Goal: Transaction & Acquisition: Purchase product/service

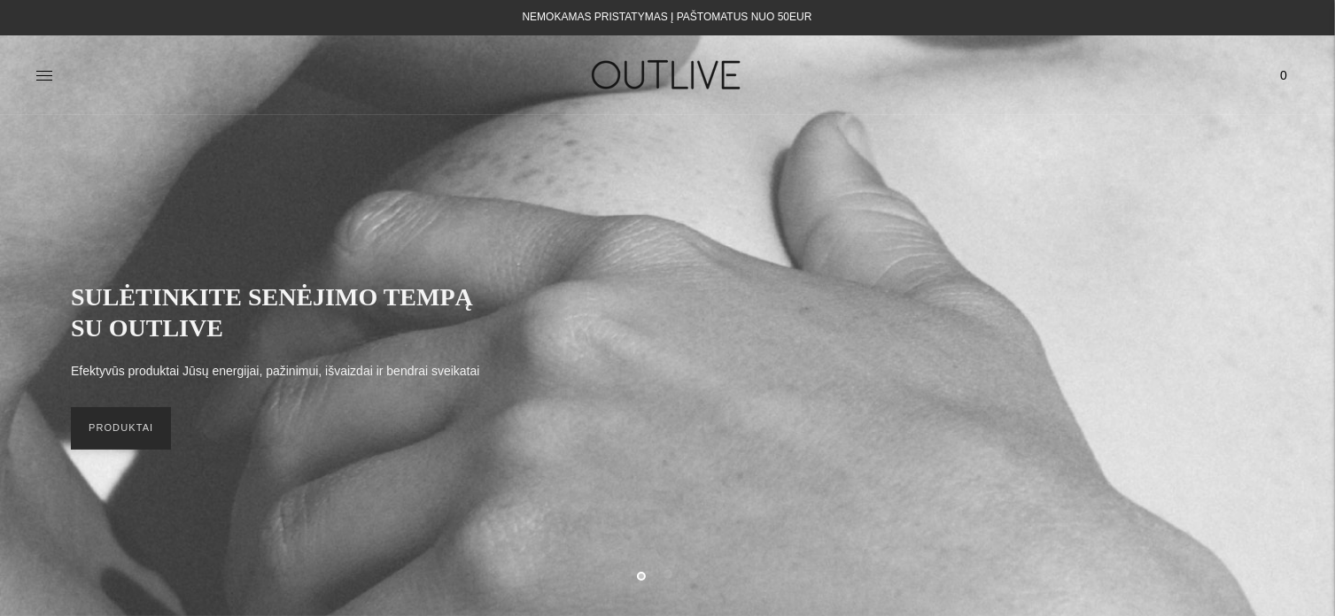
click at [96, 435] on link "PRODUKTAI" at bounding box center [121, 428] width 100 height 43
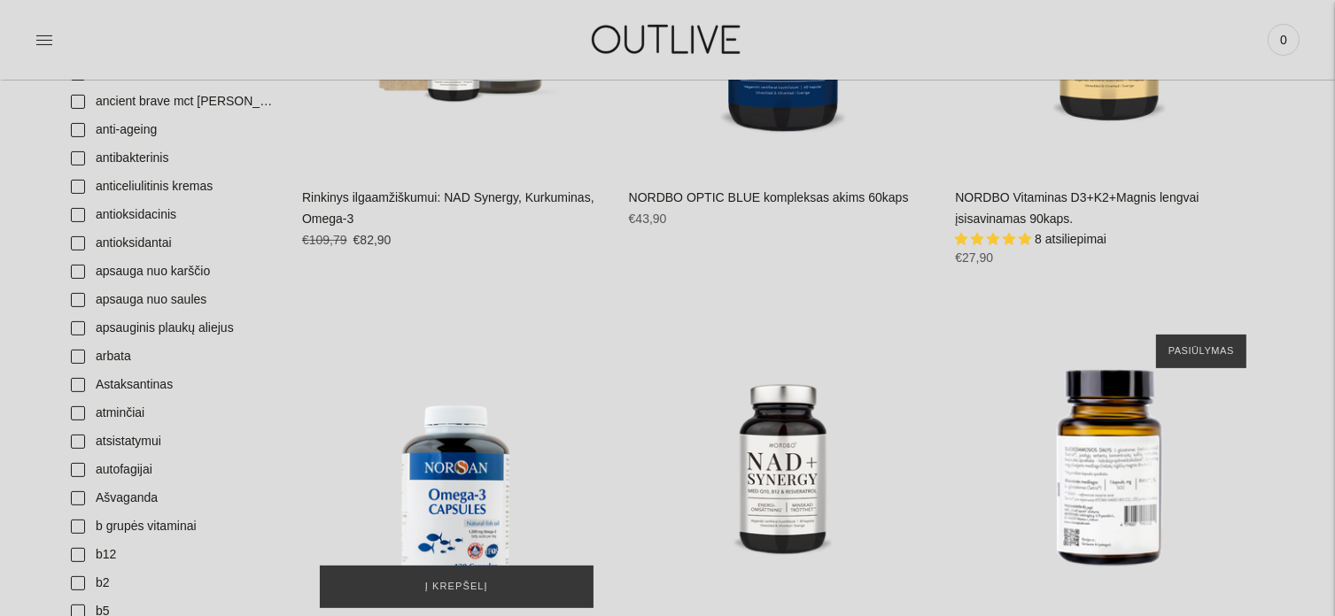
scroll to position [620, 0]
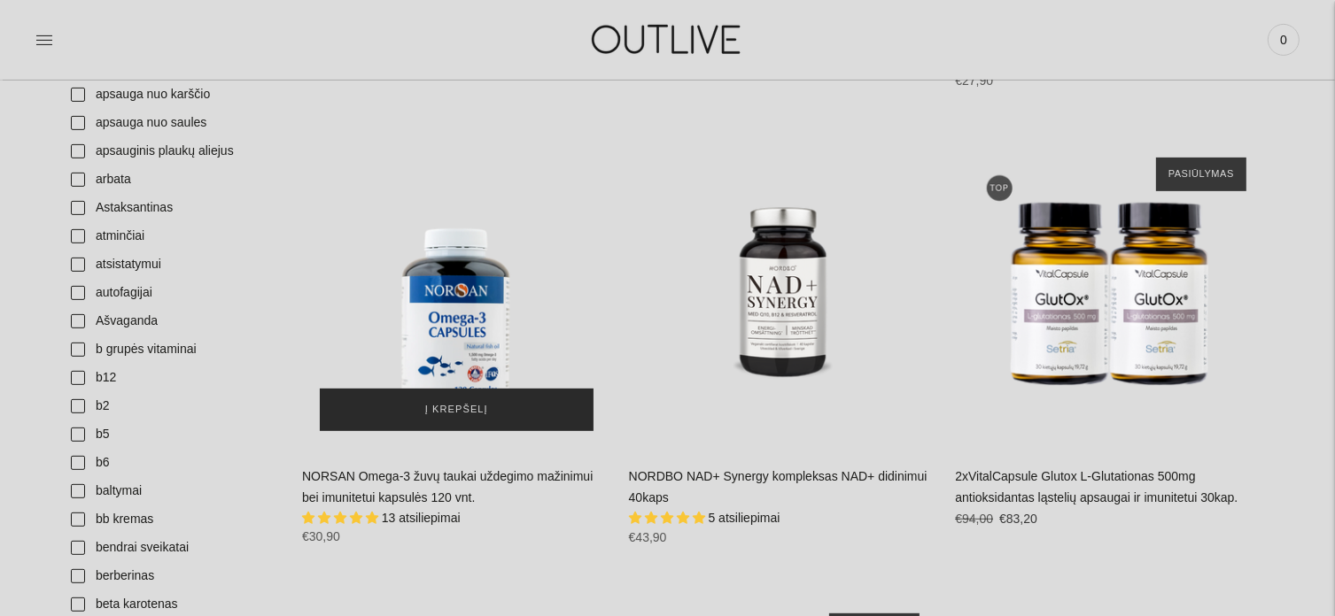
click at [498, 412] on button "Į krepšelį" at bounding box center [457, 410] width 274 height 43
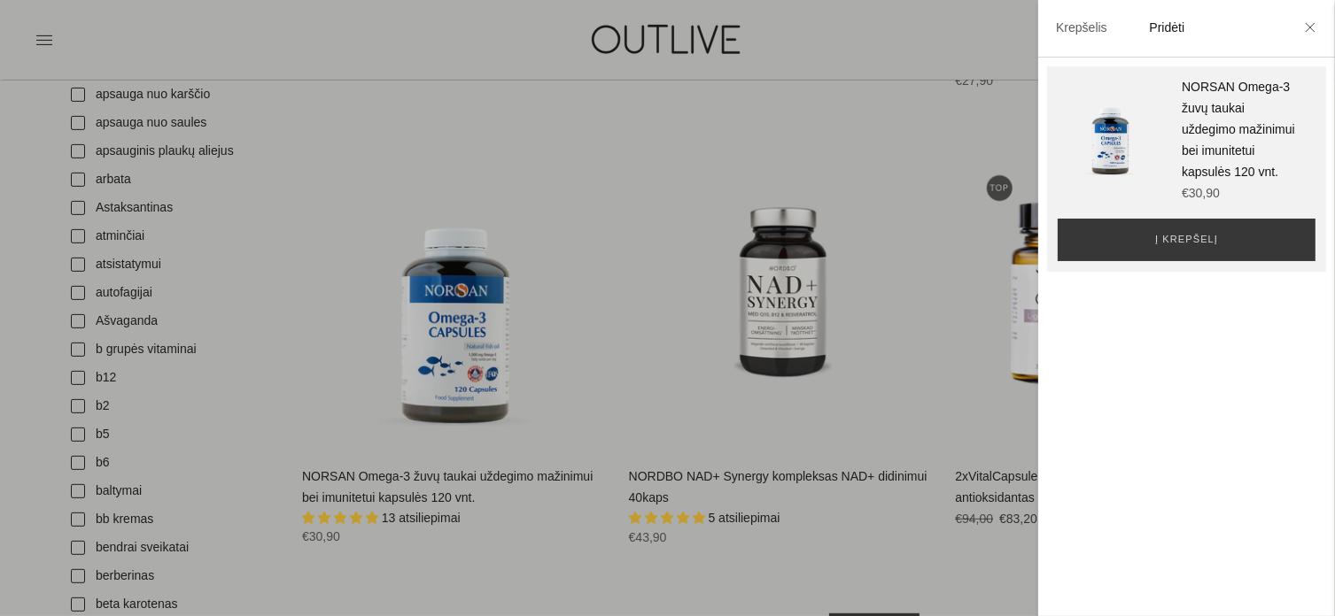
click at [464, 331] on div at bounding box center [667, 308] width 1335 height 616
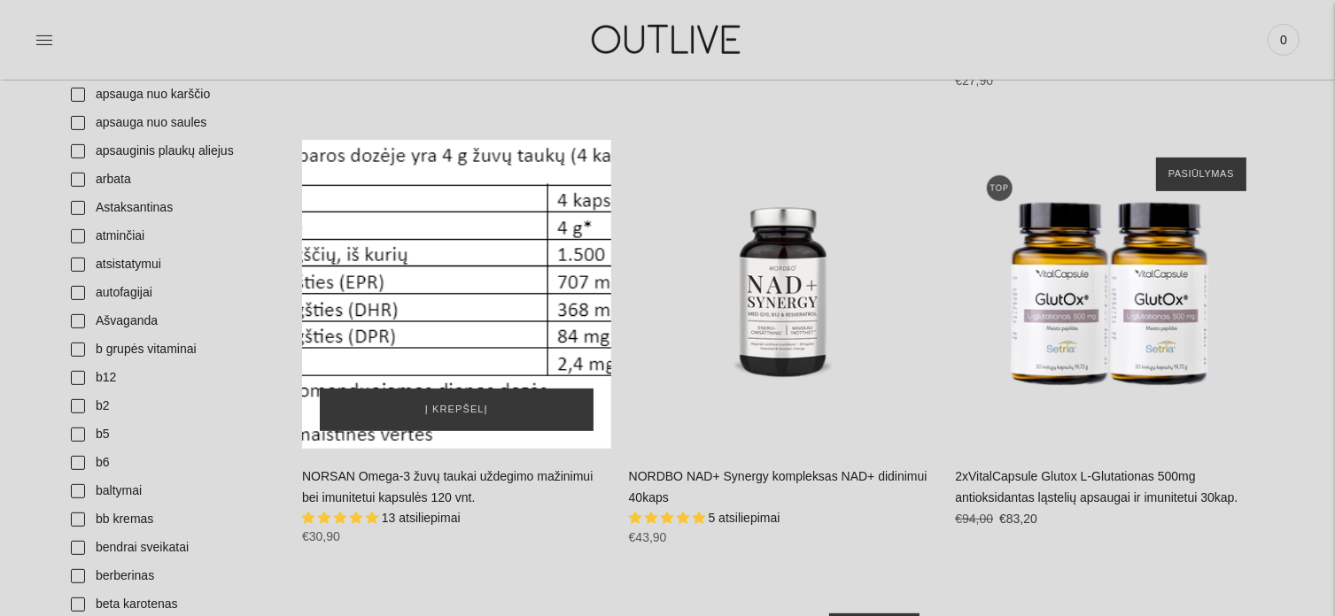
click at [445, 283] on div "NORSAN Omega-3 žuvų taukai uždegimo mažinimui bei imunitetui kapsulės 120 vnt.\a" at bounding box center [456, 294] width 309 height 309
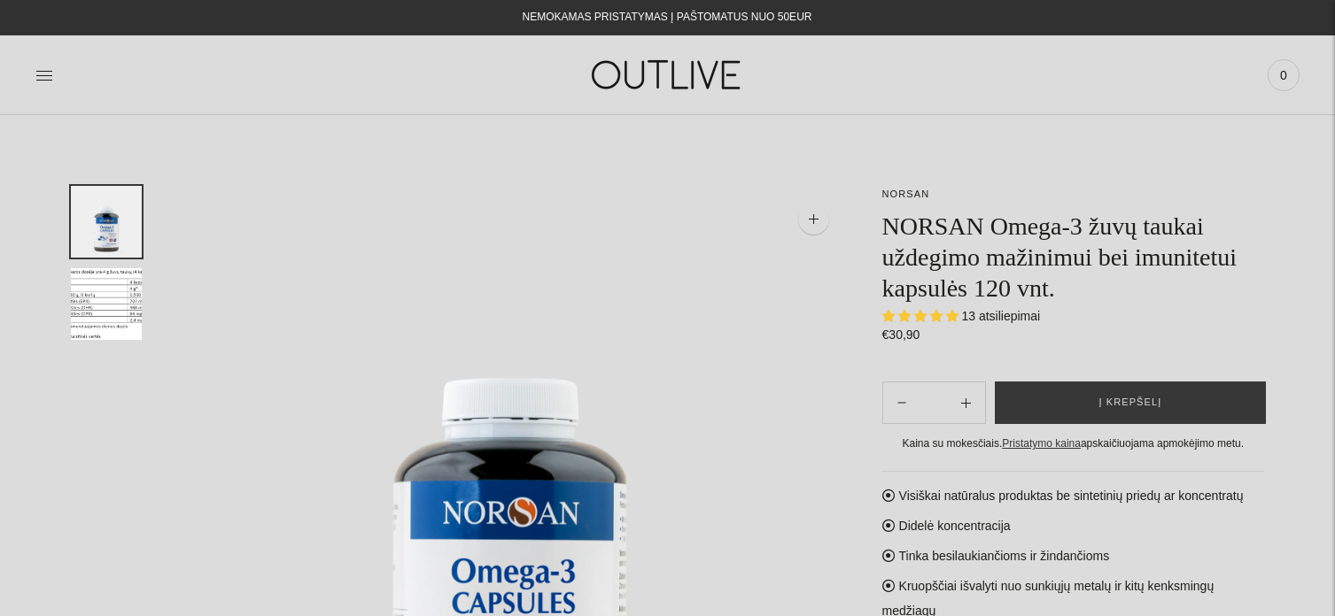
select select "**********"
